Goal: Information Seeking & Learning: Learn about a topic

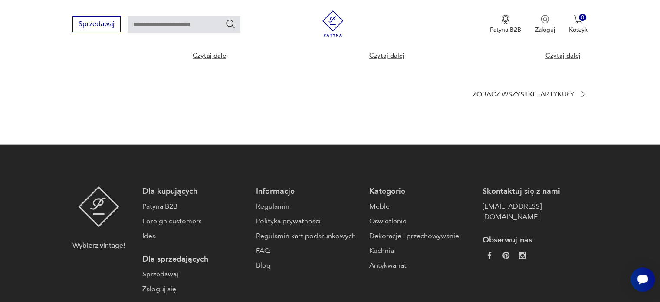
click at [102, 186] on img at bounding box center [98, 206] width 41 height 41
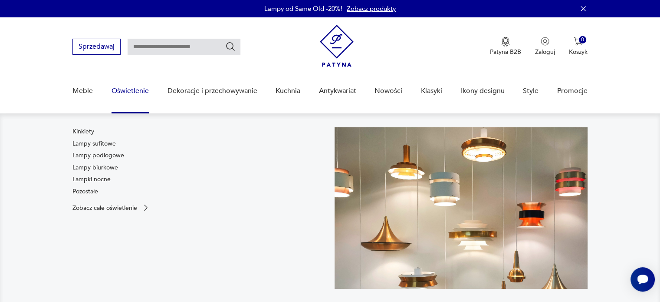
click at [117, 89] on link "Oświetlenie" at bounding box center [130, 90] width 37 height 33
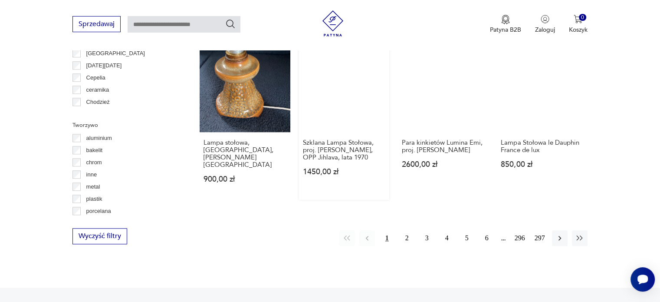
scroll to position [843, 0]
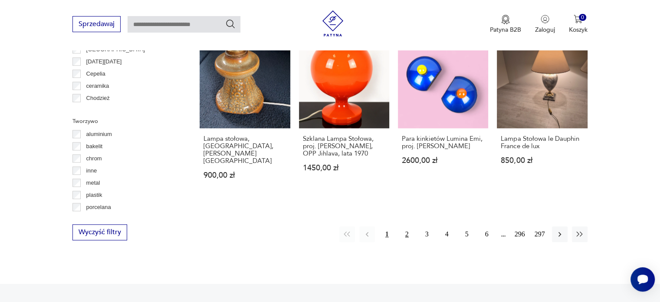
click at [408, 226] on button "2" at bounding box center [407, 234] width 16 height 16
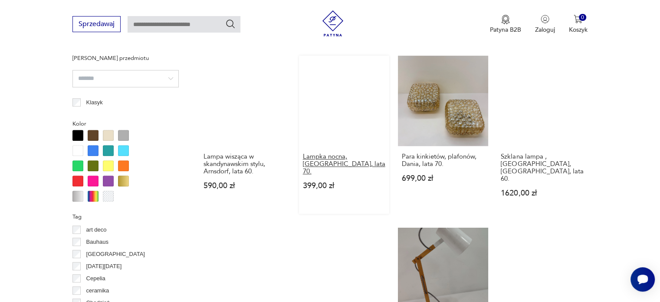
scroll to position [725, 0]
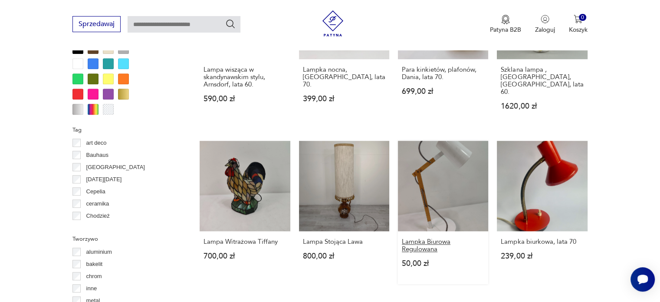
click at [422, 238] on h3 "Lampka Biurowa Regulowana" at bounding box center [443, 245] width 82 height 15
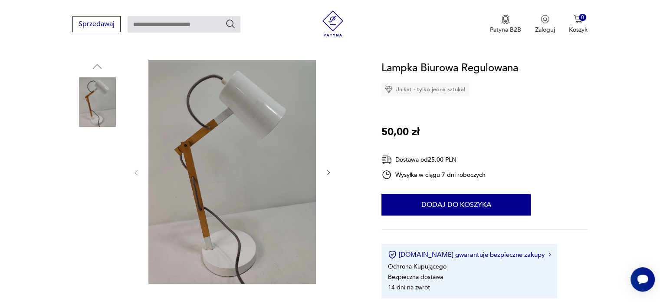
scroll to position [87, 0]
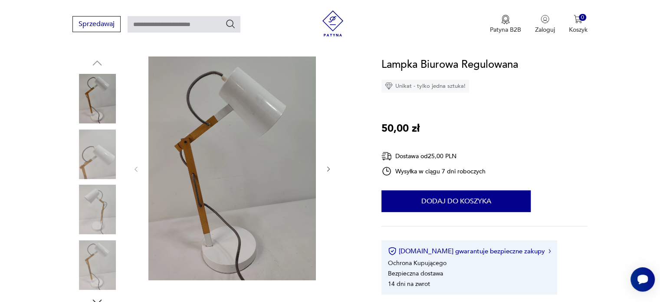
click at [108, 156] on img at bounding box center [96, 153] width 49 height 49
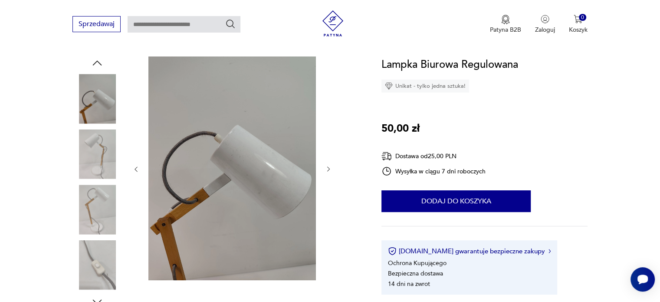
click at [94, 204] on img at bounding box center [96, 208] width 49 height 49
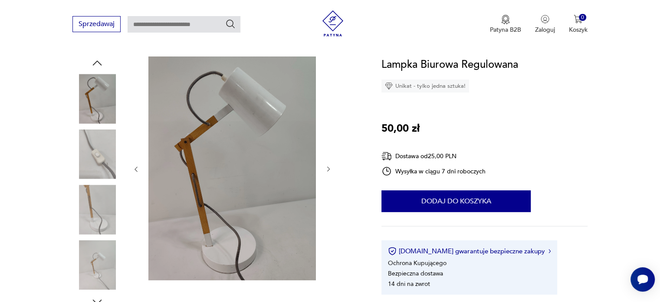
click at [91, 258] on img at bounding box center [96, 264] width 49 height 49
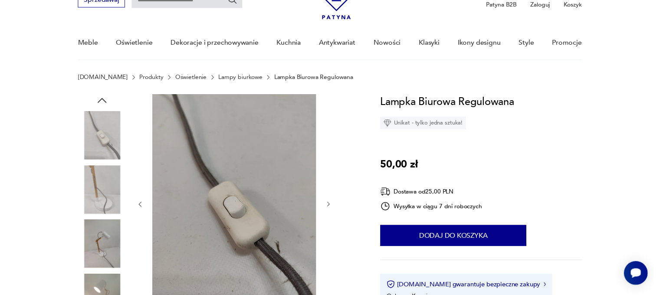
scroll to position [0, 0]
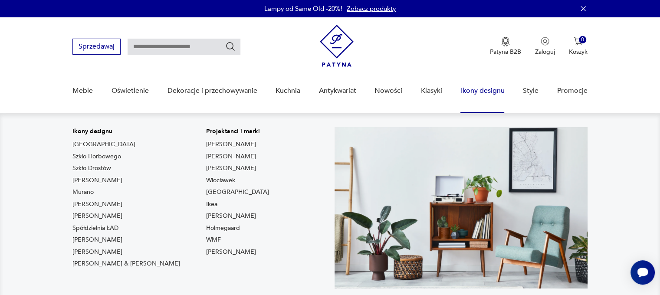
click at [479, 91] on link "Ikony designu" at bounding box center [483, 90] width 44 height 33
click at [472, 90] on link "Ikony designu" at bounding box center [483, 90] width 44 height 33
click at [206, 168] on link "[PERSON_NAME]" at bounding box center [231, 168] width 50 height 9
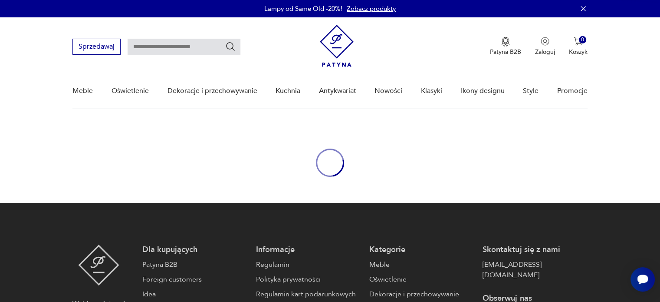
type input "*******"
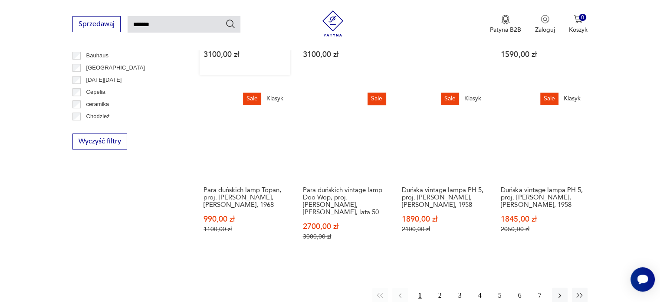
scroll to position [633, 0]
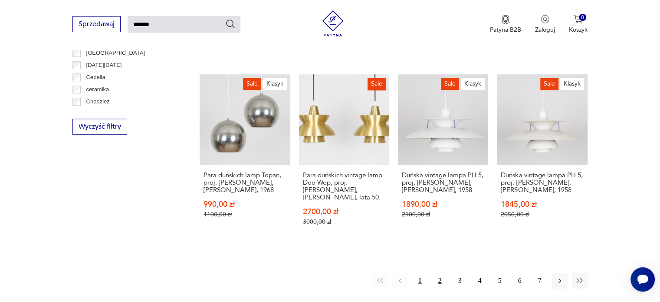
click at [439, 275] on button "2" at bounding box center [440, 281] width 16 height 16
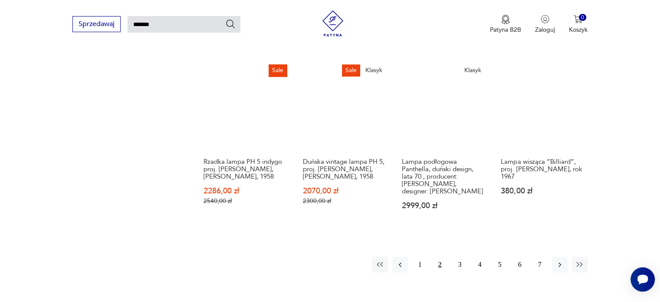
scroll to position [682, 0]
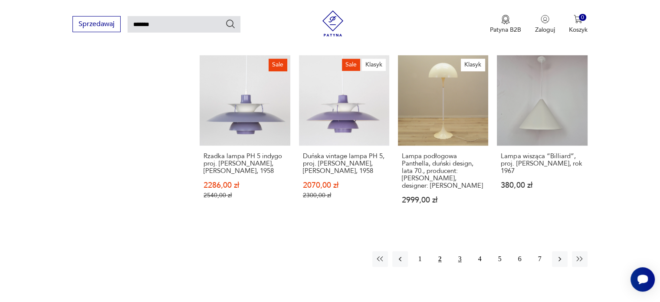
click at [459, 259] on button "3" at bounding box center [460, 259] width 16 height 16
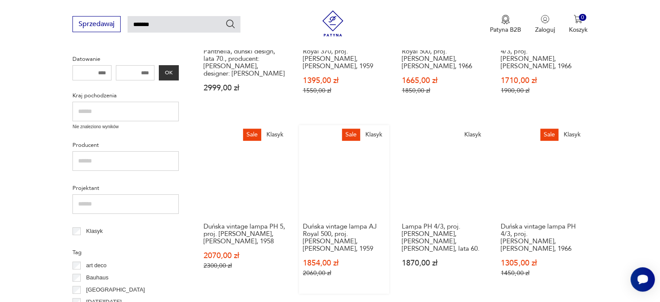
scroll to position [335, 0]
